Goal: Task Accomplishment & Management: Manage account settings

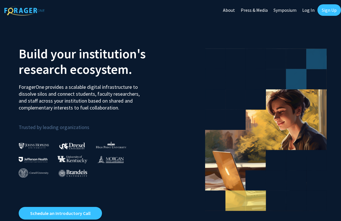
click at [306, 11] on link "Log In" at bounding box center [308, 10] width 18 height 20
select select
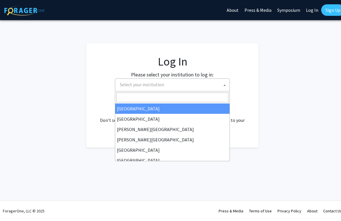
click at [193, 84] on span "Select your institution" at bounding box center [173, 85] width 112 height 12
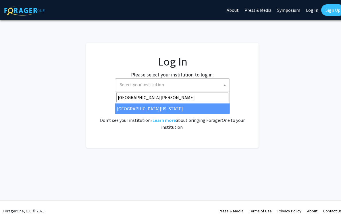
type input "[GEOGRAPHIC_DATA][PERSON_NAME]"
select select "31"
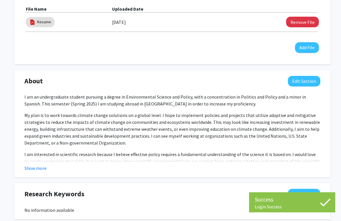
scroll to position [207, 0]
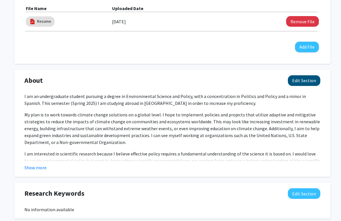
click at [307, 80] on button "Edit Section" at bounding box center [304, 80] width 32 height 11
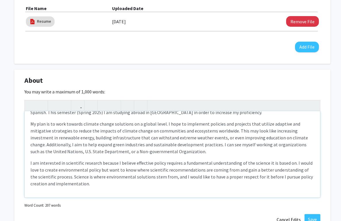
scroll to position [15, 0]
click at [173, 125] on p "My plan is to work towards climate change solutions on a global level. I hope t…" at bounding box center [172, 137] width 284 height 34
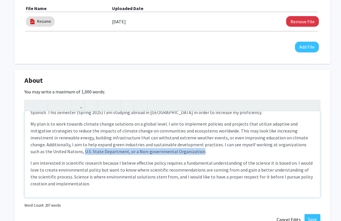
drag, startPoint x: 144, startPoint y: 153, endPoint x: 29, endPoint y: 152, distance: 115.4
click at [29, 152] on div "I am an undergraduate student pursuing a degree in Environmental Science and Po…" at bounding box center [172, 154] width 295 height 86
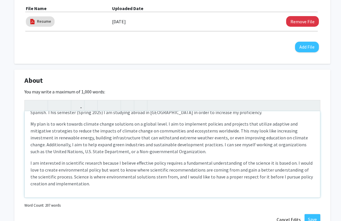
click at [49, 154] on p "My plan is to work towards climate change solutions on a global level. I aim to…" at bounding box center [172, 137] width 284 height 34
click at [144, 154] on p "My plan is to work towards climate change solutions on a global level. I aim to…" at bounding box center [172, 137] width 284 height 34
drag, startPoint x: 144, startPoint y: 152, endPoint x: 84, endPoint y: 154, distance: 60.3
click at [84, 154] on p "My plan is to work towards climate change solutions on a global level. I aim to…" at bounding box center [172, 137] width 284 height 34
drag, startPoint x: 30, startPoint y: 146, endPoint x: 44, endPoint y: 148, distance: 13.7
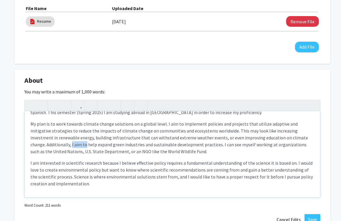
click at [44, 146] on p "My plan is to work towards climate change solutions on a global level. I aim to…" at bounding box center [172, 137] width 284 height 34
type textarea "<p>I am an undergraduate student pursuing a degree in Environmental Science and…"
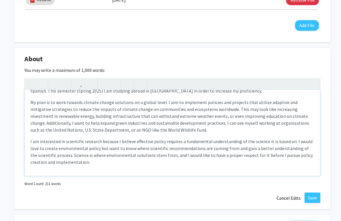
scroll to position [229, 0]
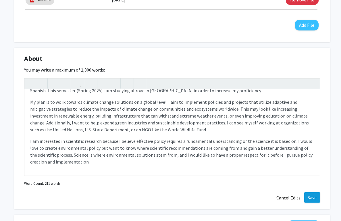
click at [308, 195] on button "Save" at bounding box center [312, 197] width 16 height 10
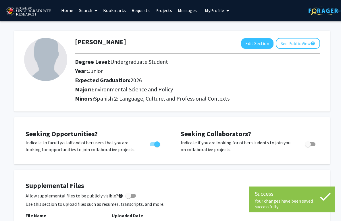
scroll to position [0, 0]
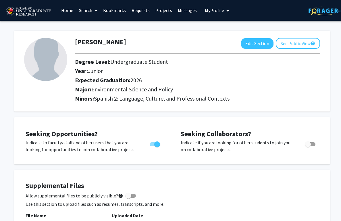
click at [64, 10] on link "Home" at bounding box center [67, 10] width 18 height 20
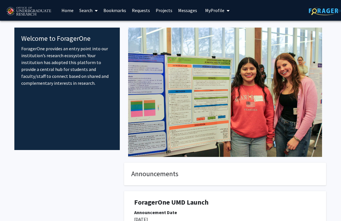
click at [83, 11] on link "Search" at bounding box center [88, 10] width 24 height 20
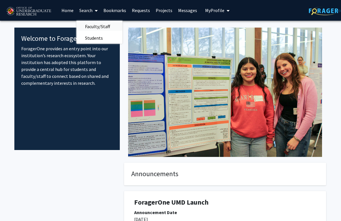
click at [93, 28] on span "Faculty/Staff" at bounding box center [97, 26] width 42 height 11
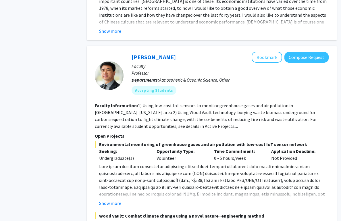
scroll to position [2582, 3]
